Goal: Information Seeking & Learning: Learn about a topic

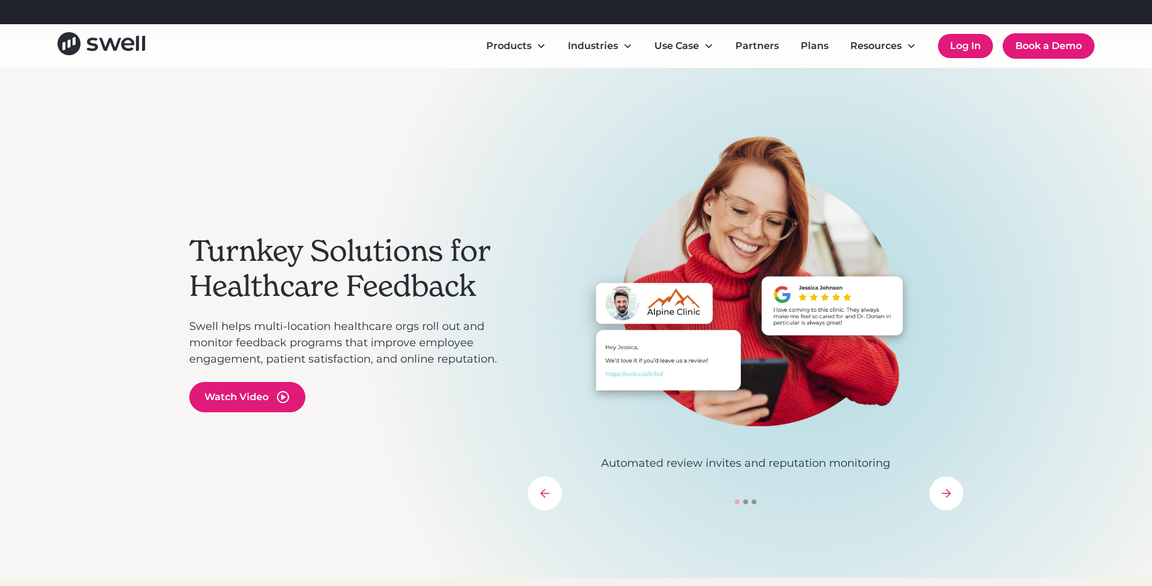
click at [972, 44] on link "Log In" at bounding box center [965, 46] width 55 height 24
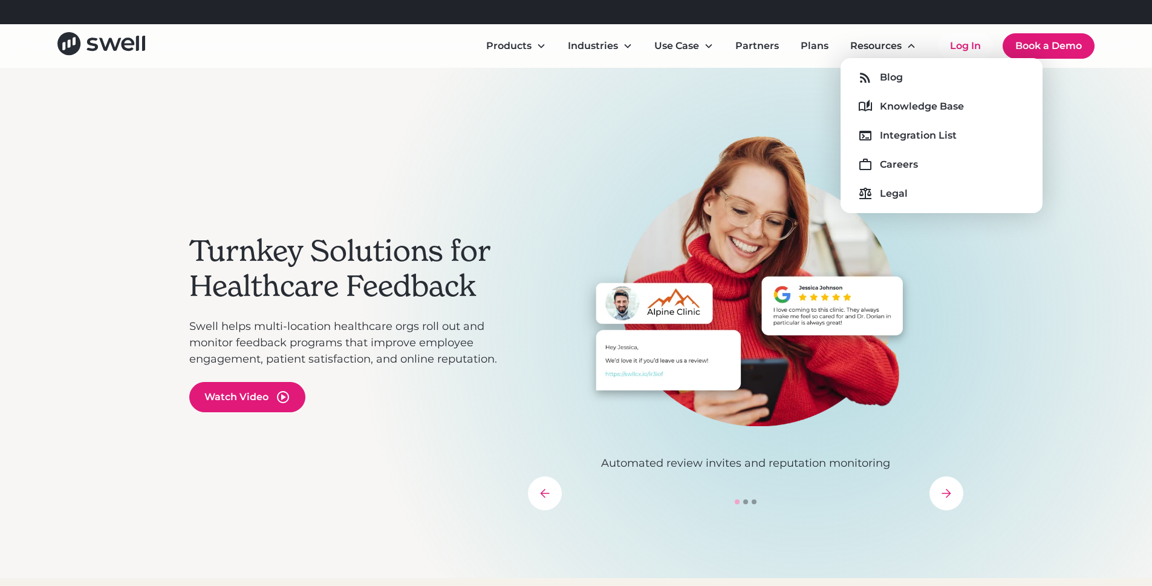
click at [883, 125] on div "Blog Knowledge Base Integration List Careers Legal" at bounding box center [942, 136] width 183 height 136
click at [881, 126] on link "Integration List" at bounding box center [942, 135] width 183 height 19
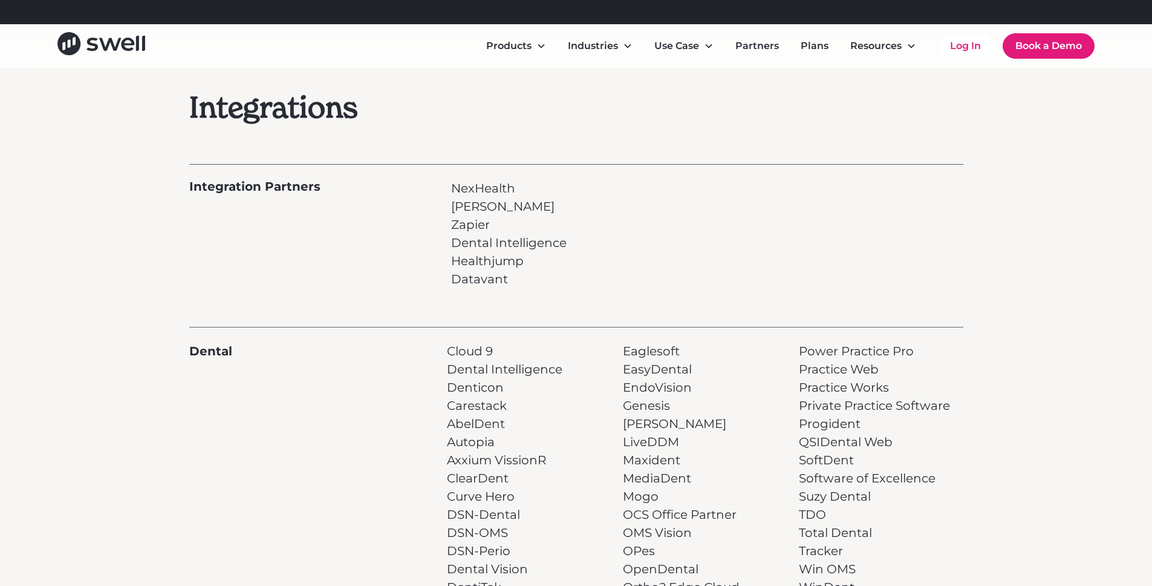
scroll to position [57, 0]
